Goal: Task Accomplishment & Management: Manage account settings

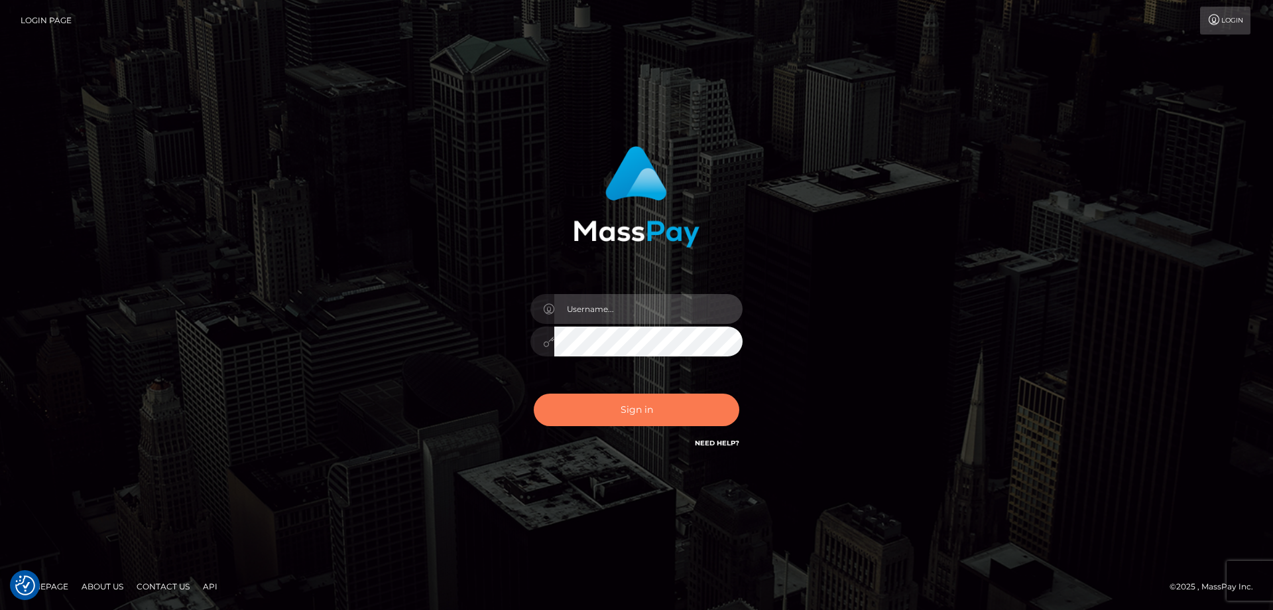
type input "emmy.navach"
click at [638, 417] on button "Sign in" at bounding box center [637, 409] width 206 height 32
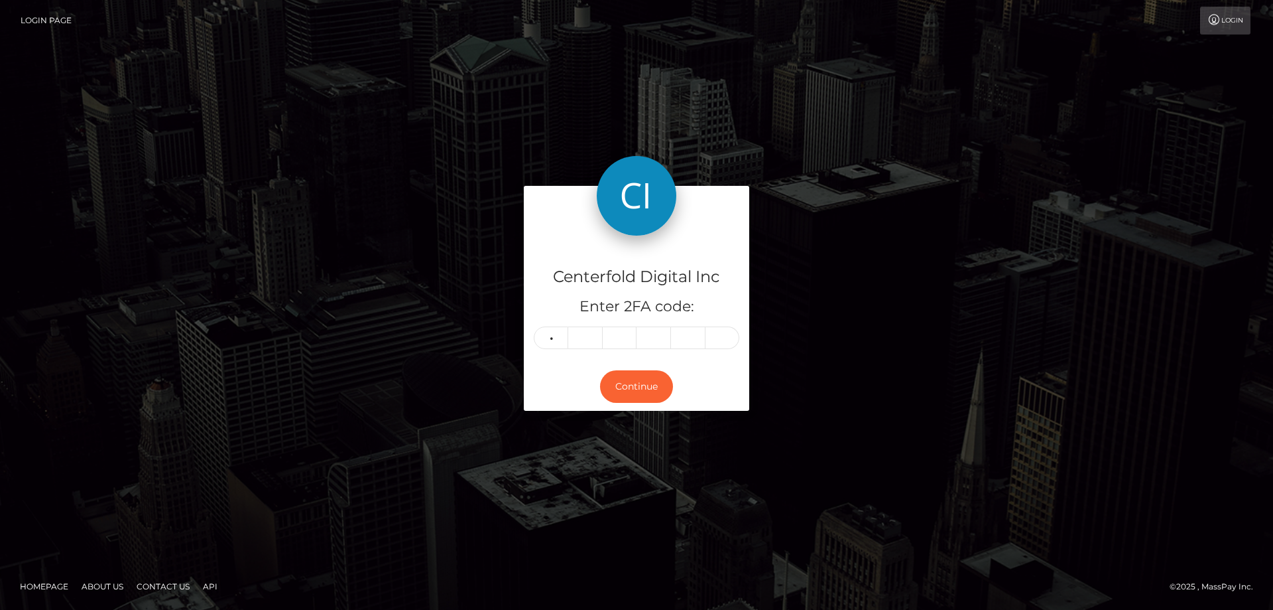
type input "3"
type input "1"
type input "0"
type input "4"
type input "7"
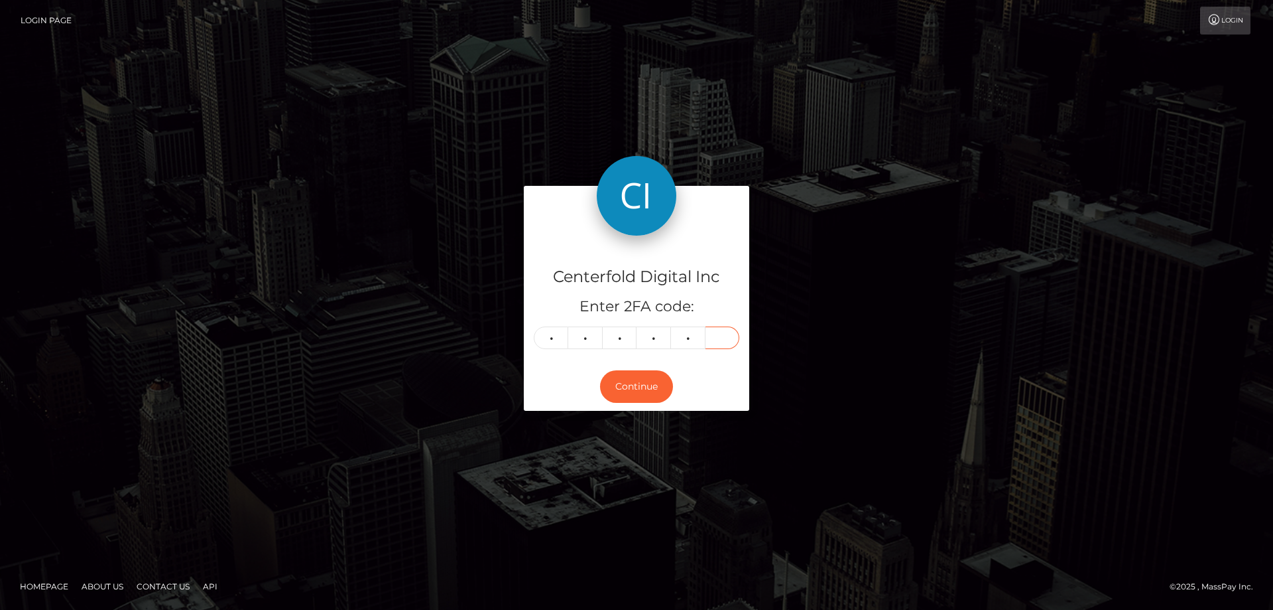
type input "6"
